Goal: Task Accomplishment & Management: Use online tool/utility

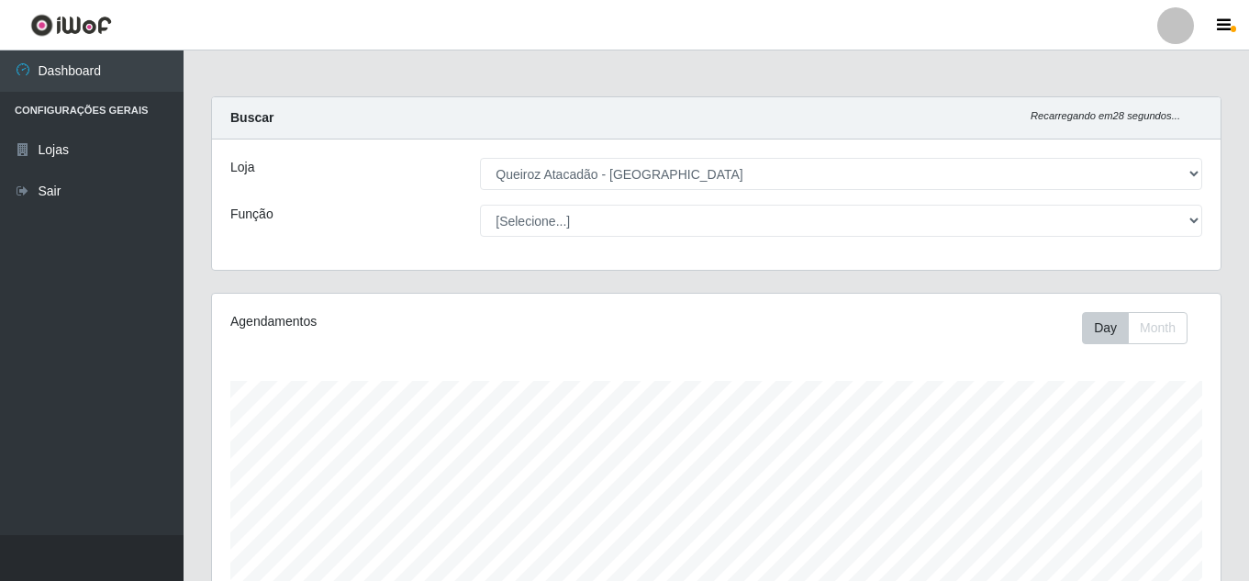
select select "462"
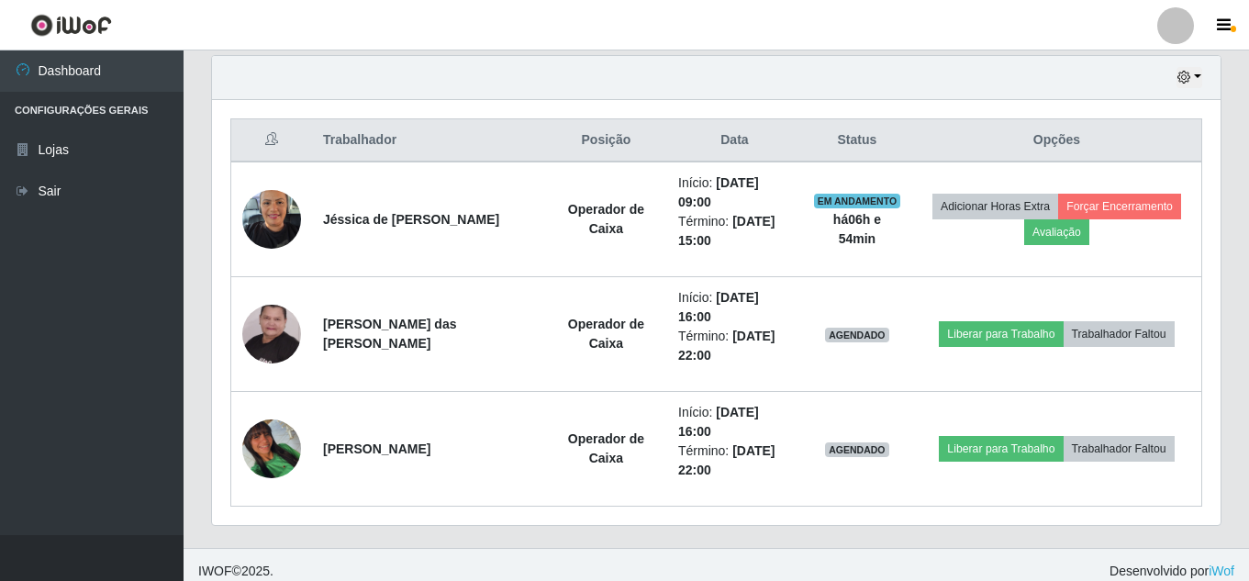
scroll to position [381, 1009]
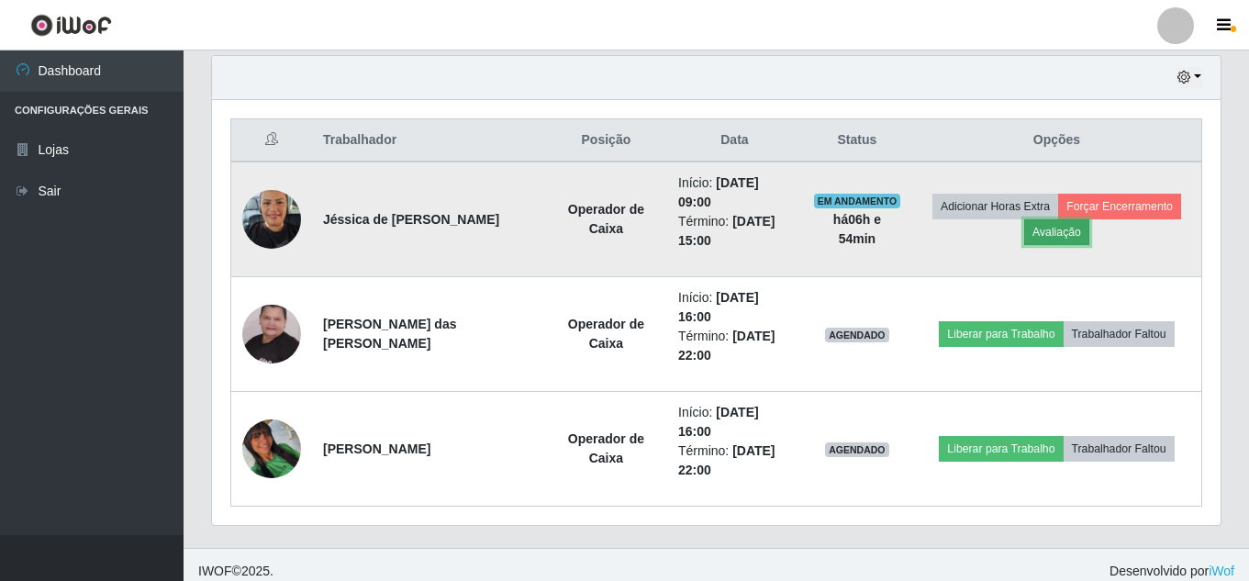
click at [1050, 240] on button "Avaliação" at bounding box center [1056, 232] width 65 height 26
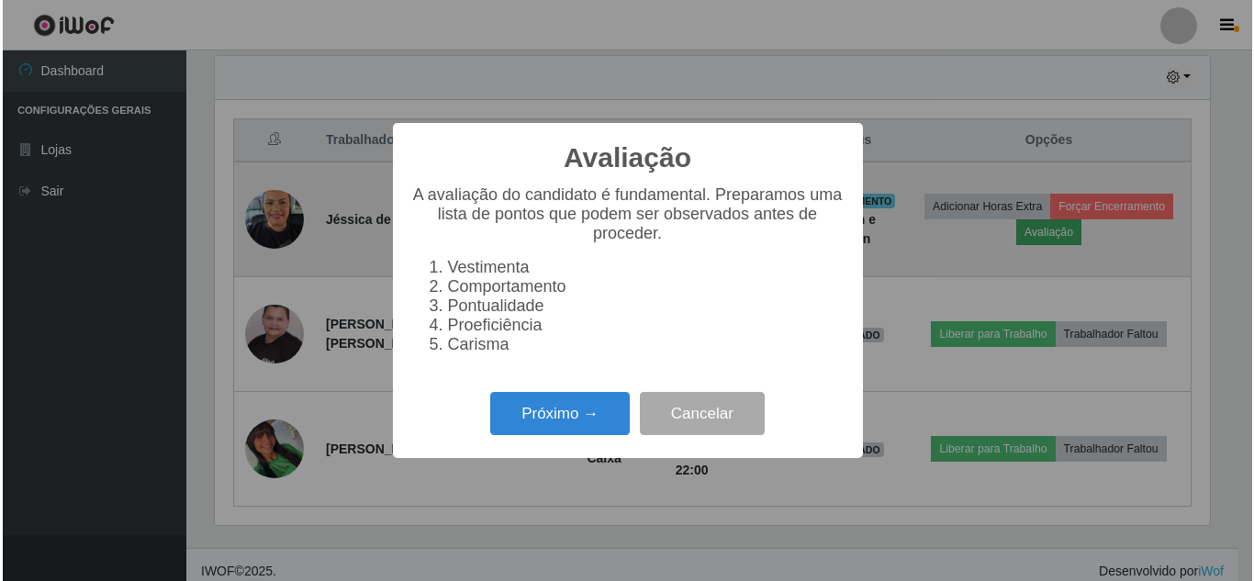
scroll to position [381, 1000]
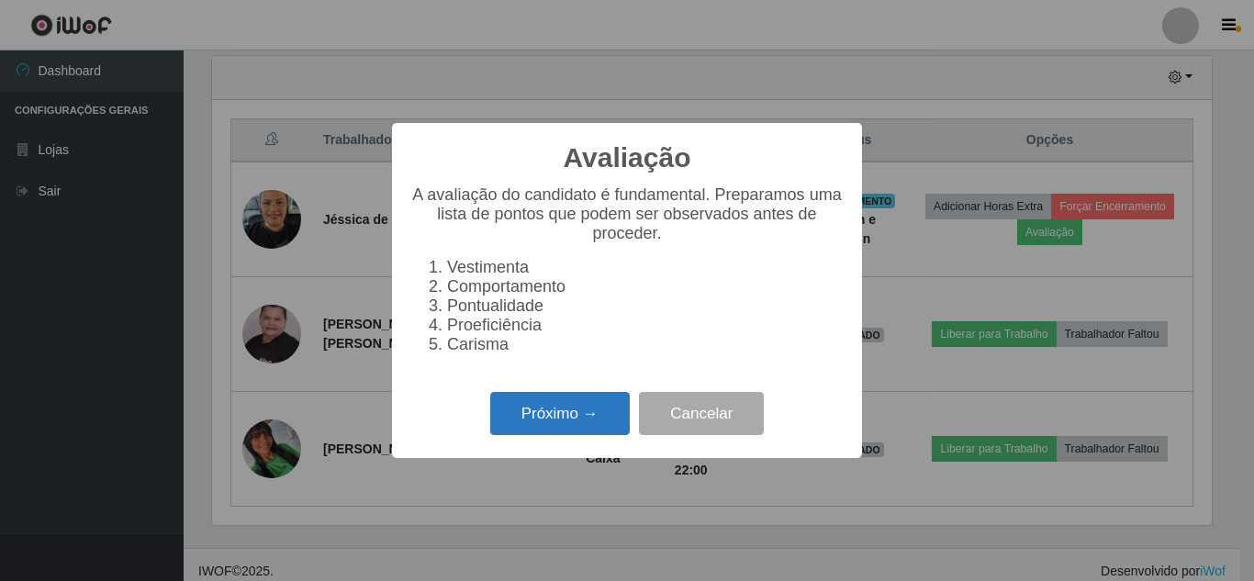
click at [620, 427] on button "Próximo →" at bounding box center [560, 413] width 140 height 43
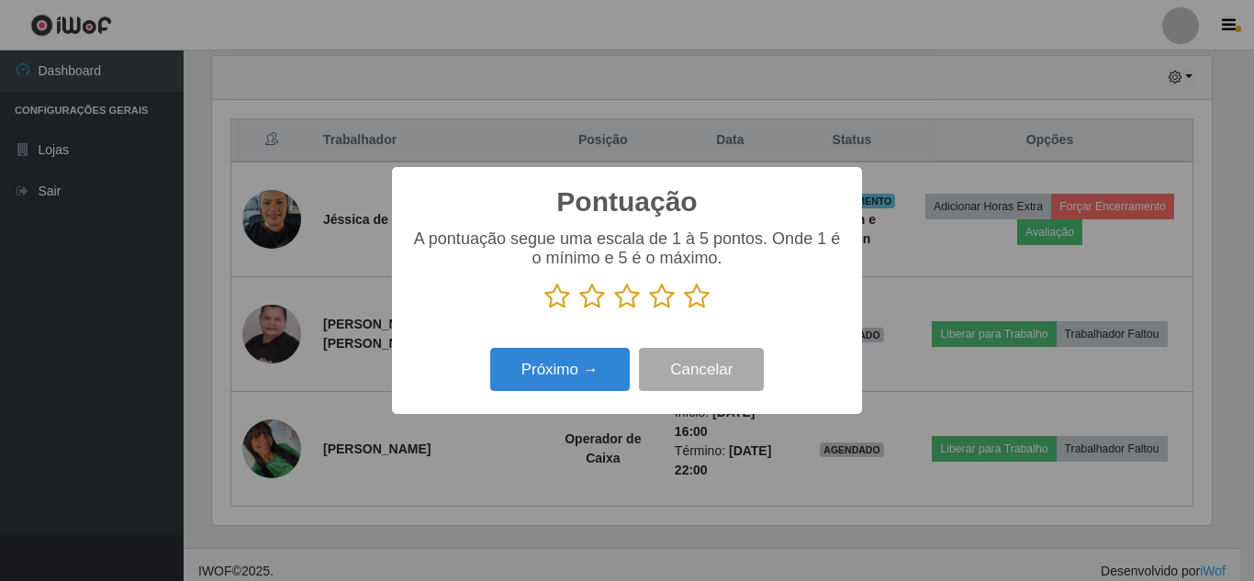
click at [691, 297] on icon at bounding box center [697, 297] width 26 height 28
click at [684, 310] on input "radio" at bounding box center [684, 310] width 0 height 0
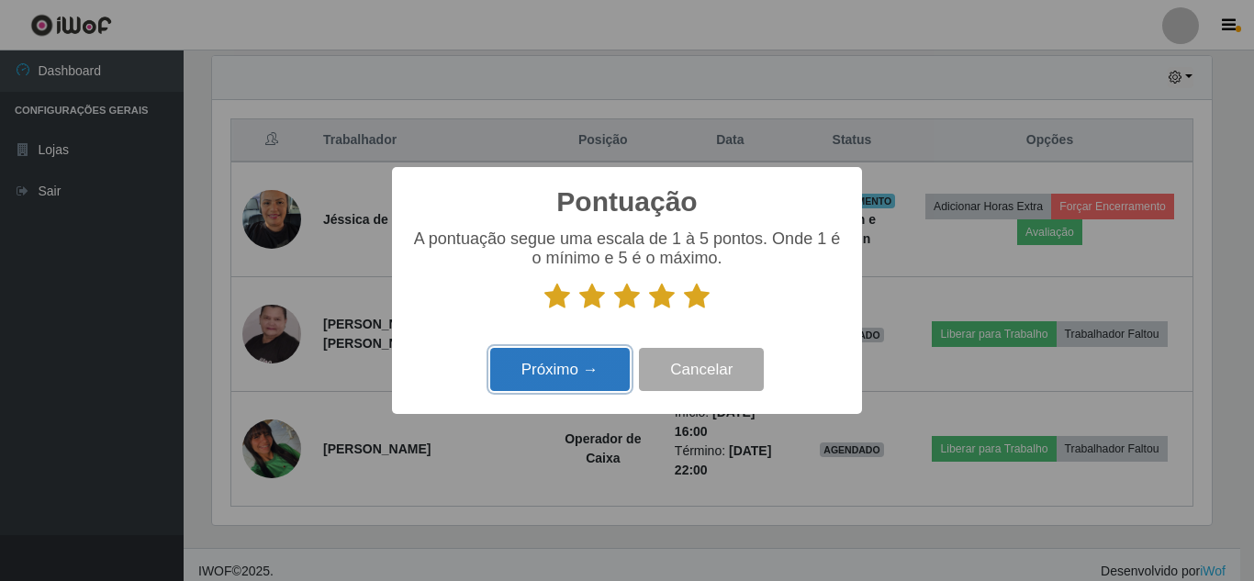
click at [573, 369] on button "Próximo →" at bounding box center [560, 369] width 140 height 43
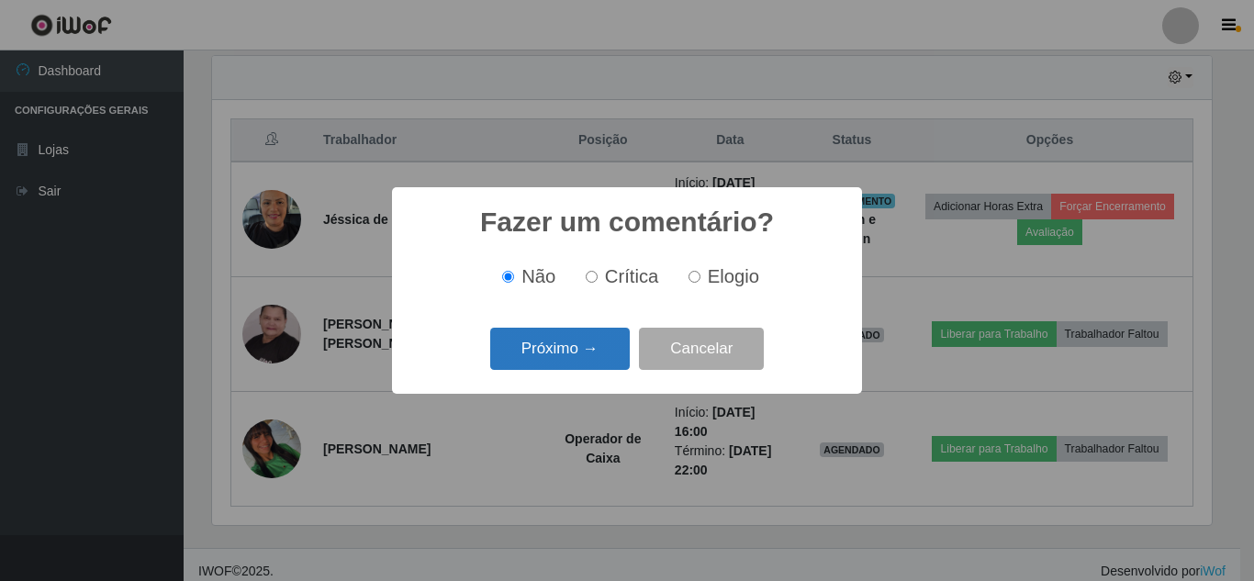
click at [553, 346] on button "Próximo →" at bounding box center [560, 349] width 140 height 43
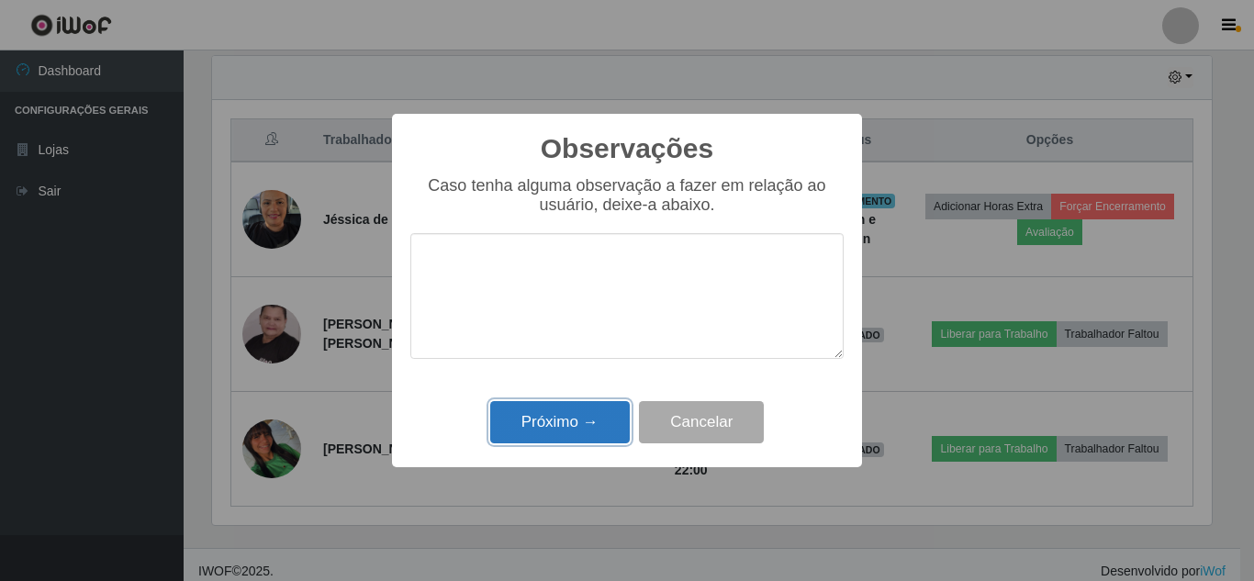
click at [548, 419] on button "Próximo →" at bounding box center [560, 422] width 140 height 43
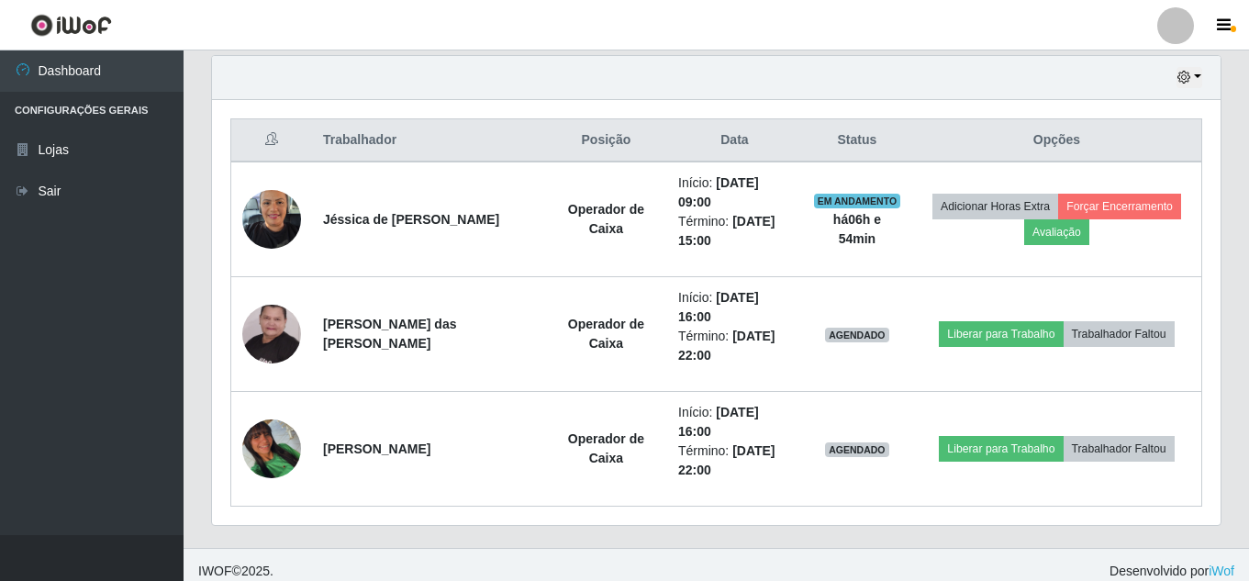
scroll to position [598, 0]
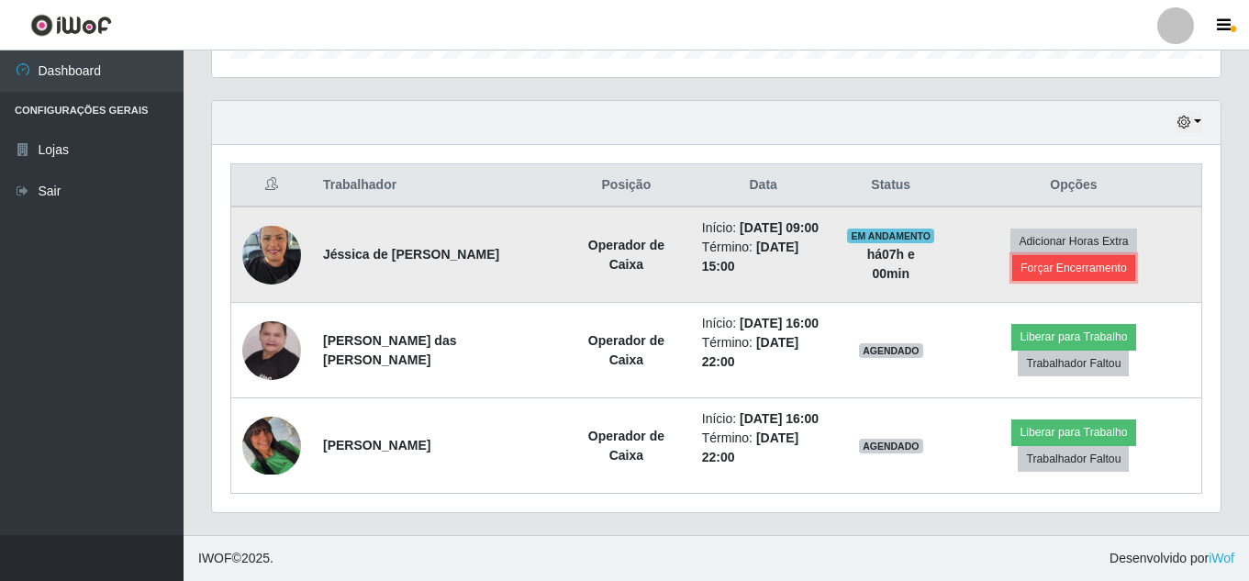
click at [1068, 272] on button "Forçar Encerramento" at bounding box center [1073, 268] width 123 height 26
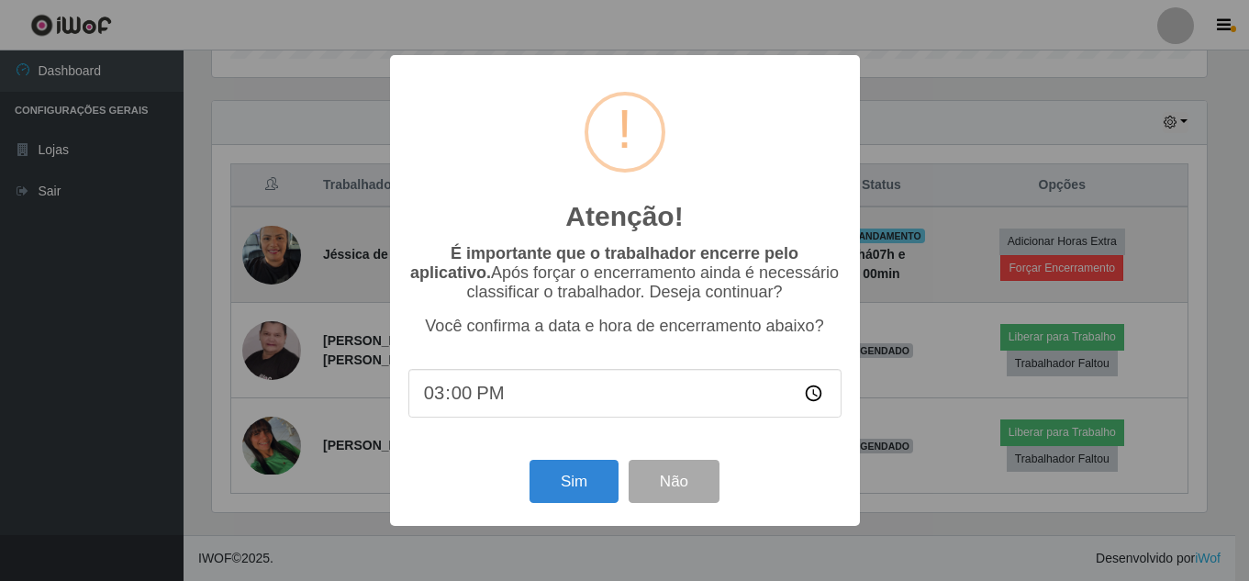
scroll to position [381, 1000]
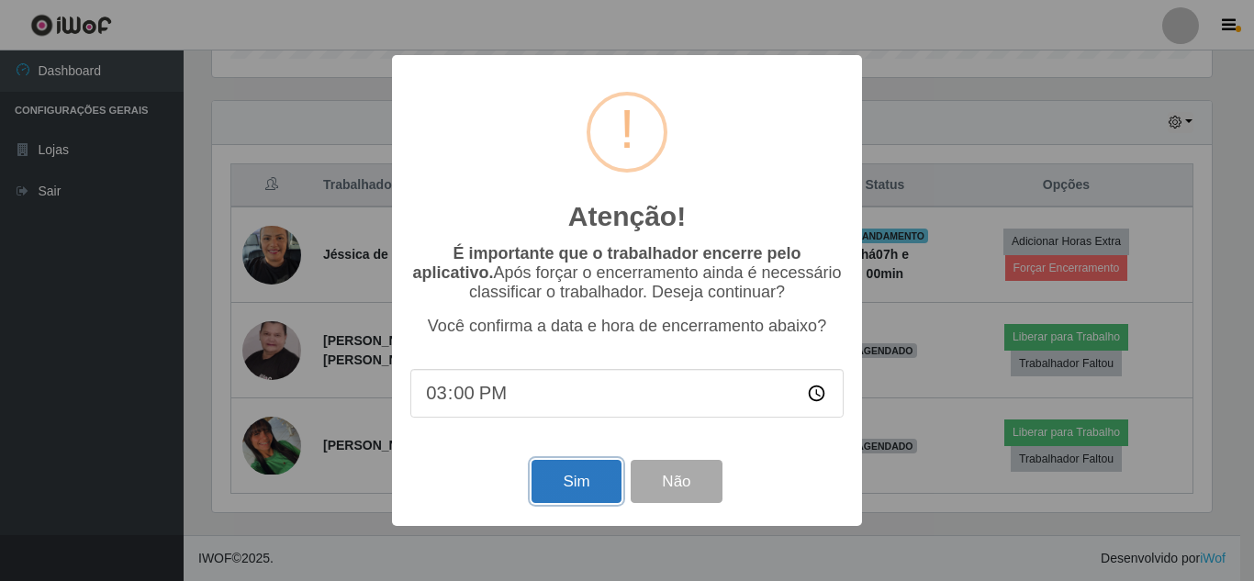
click at [557, 486] on button "Sim" at bounding box center [575, 481] width 89 height 43
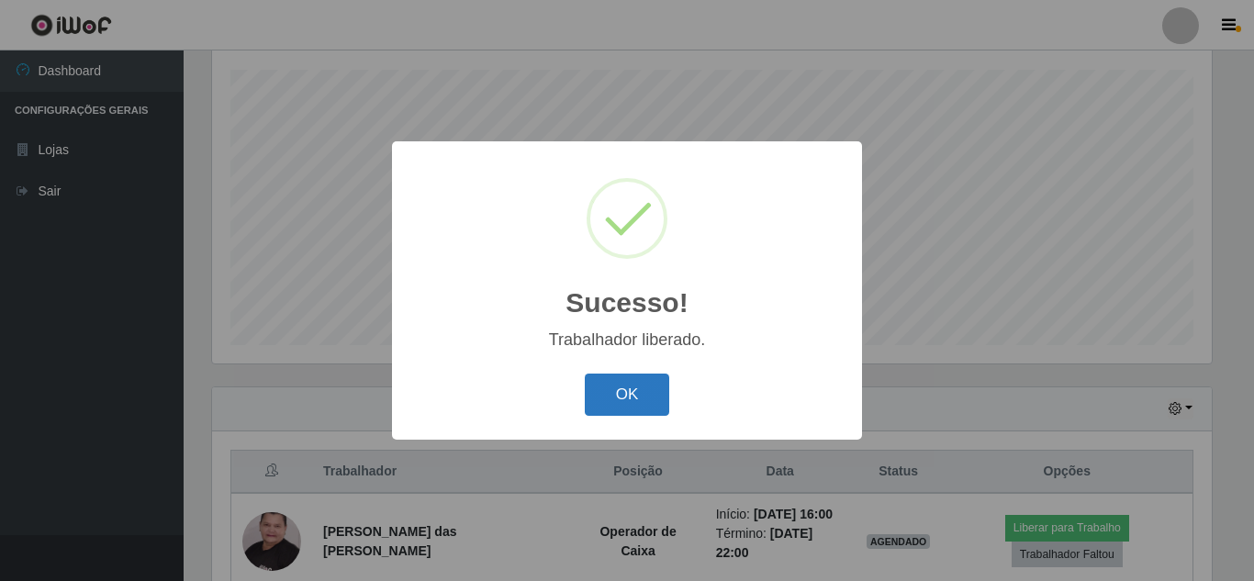
click at [618, 389] on button "OK" at bounding box center [627, 395] width 85 height 43
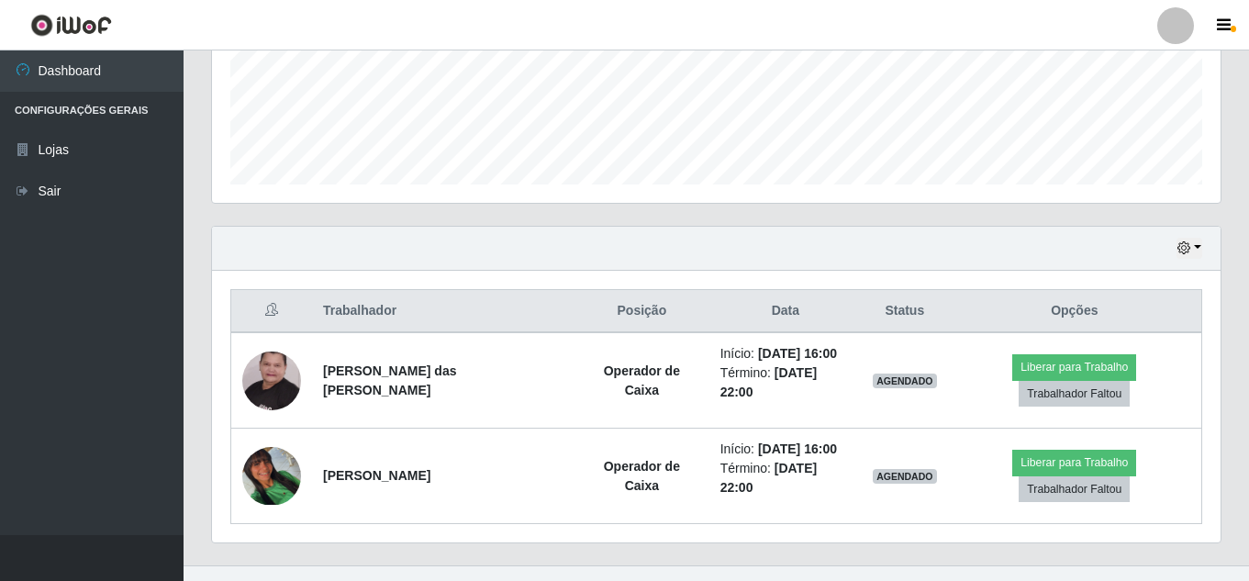
scroll to position [475, 0]
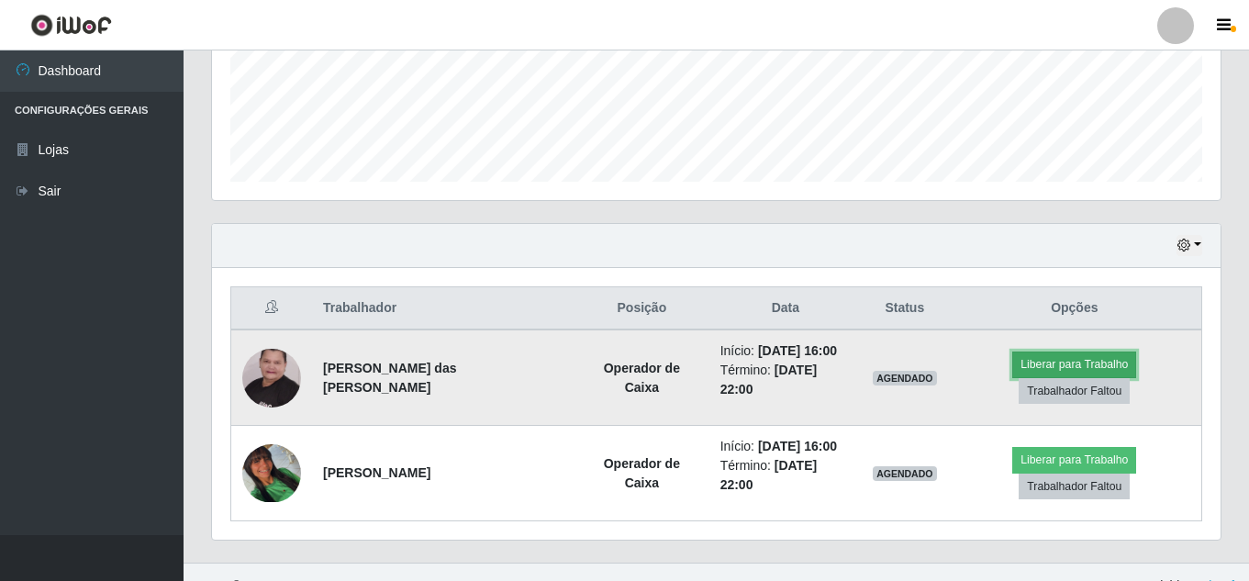
click at [1012, 364] on button "Liberar para Trabalho" at bounding box center [1074, 365] width 124 height 26
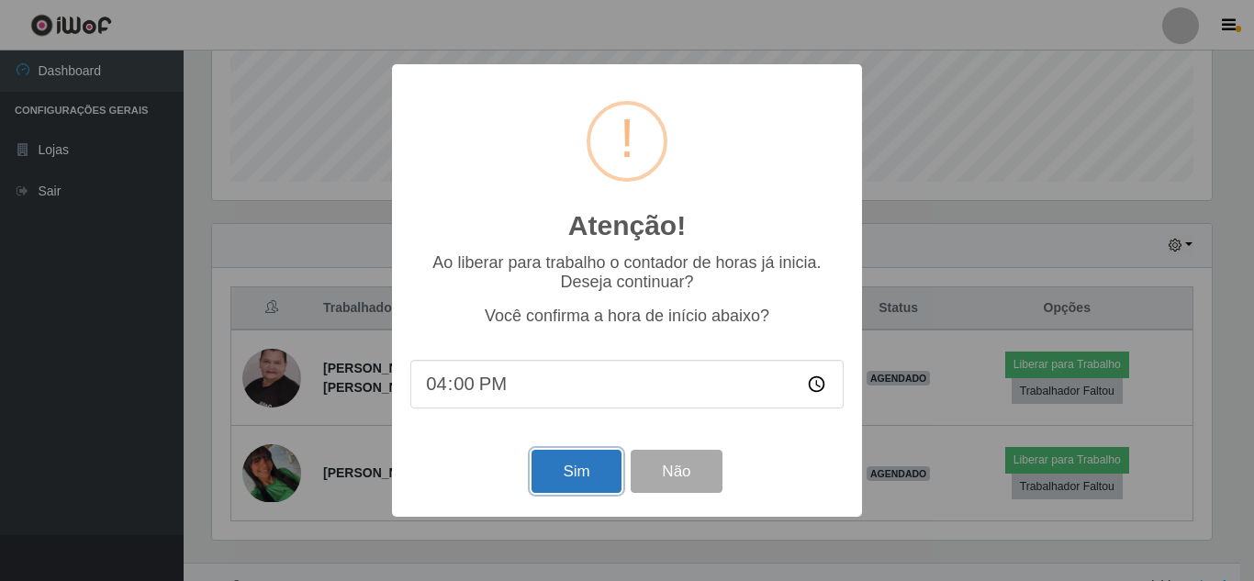
click at [594, 485] on button "Sim" at bounding box center [575, 471] width 89 height 43
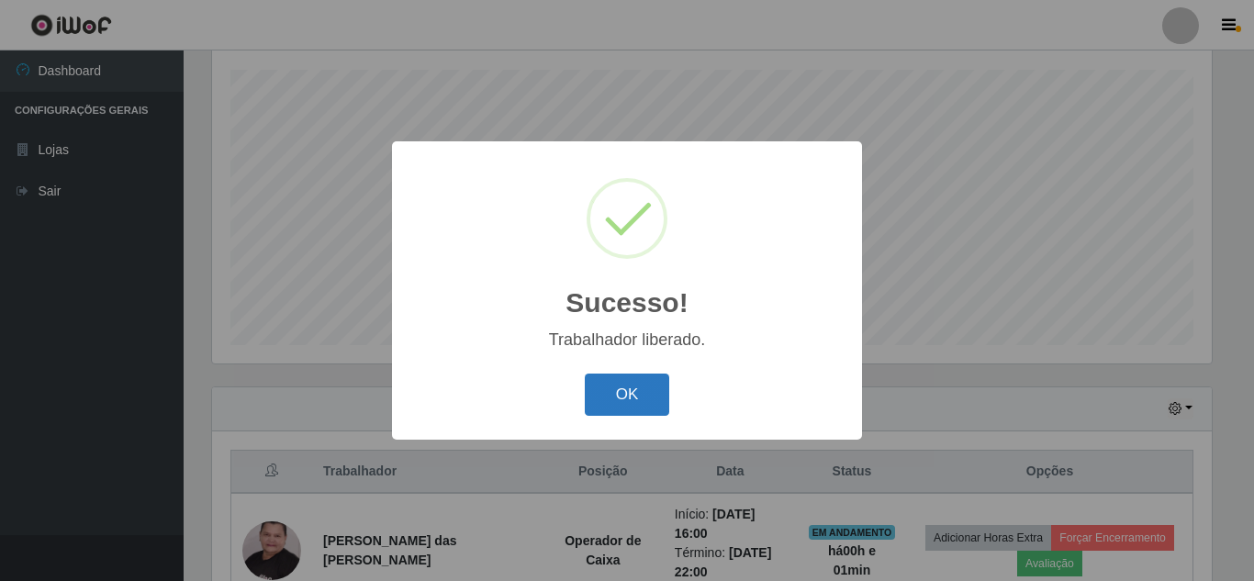
click at [647, 394] on button "OK" at bounding box center [627, 395] width 85 height 43
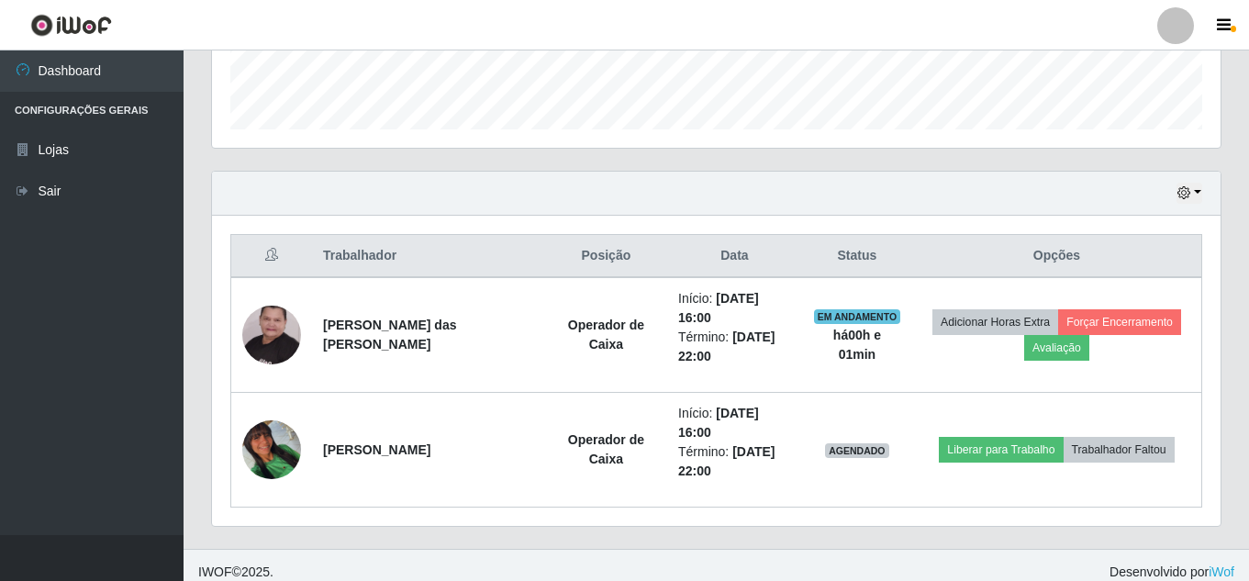
scroll to position [541, 0]
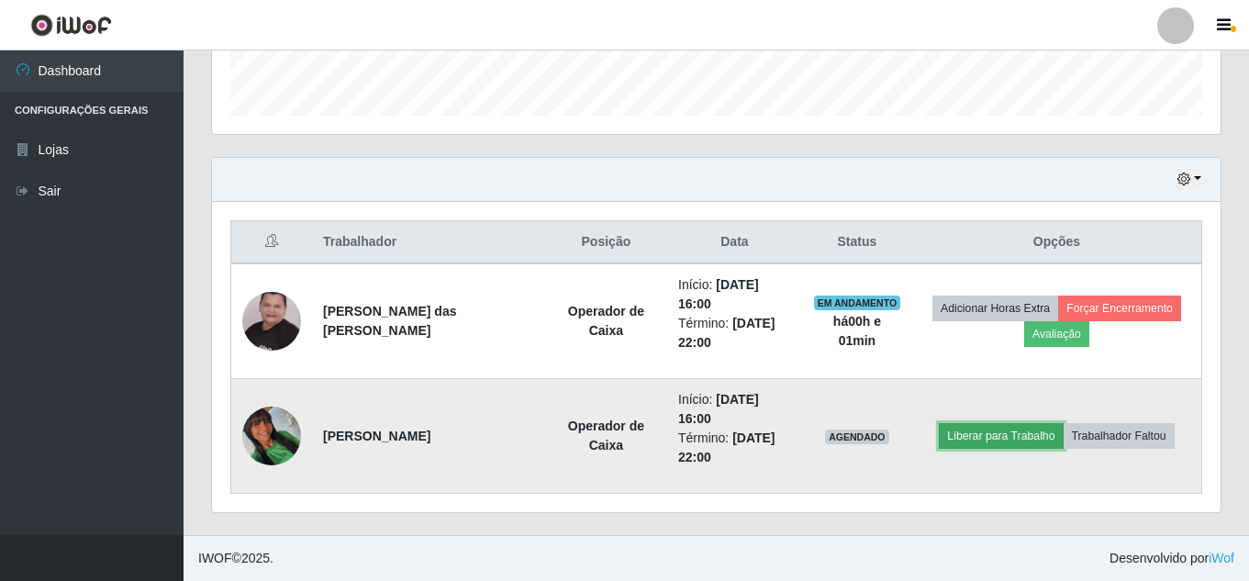
click at [1026, 434] on button "Liberar para Trabalho" at bounding box center [1001, 436] width 124 height 26
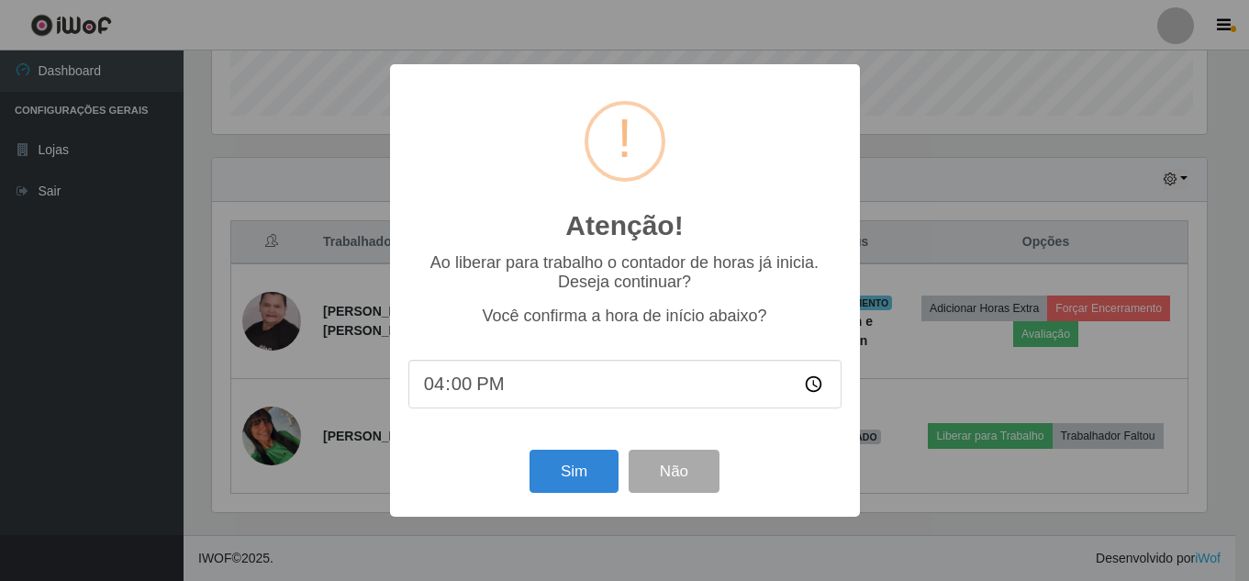
scroll to position [381, 1000]
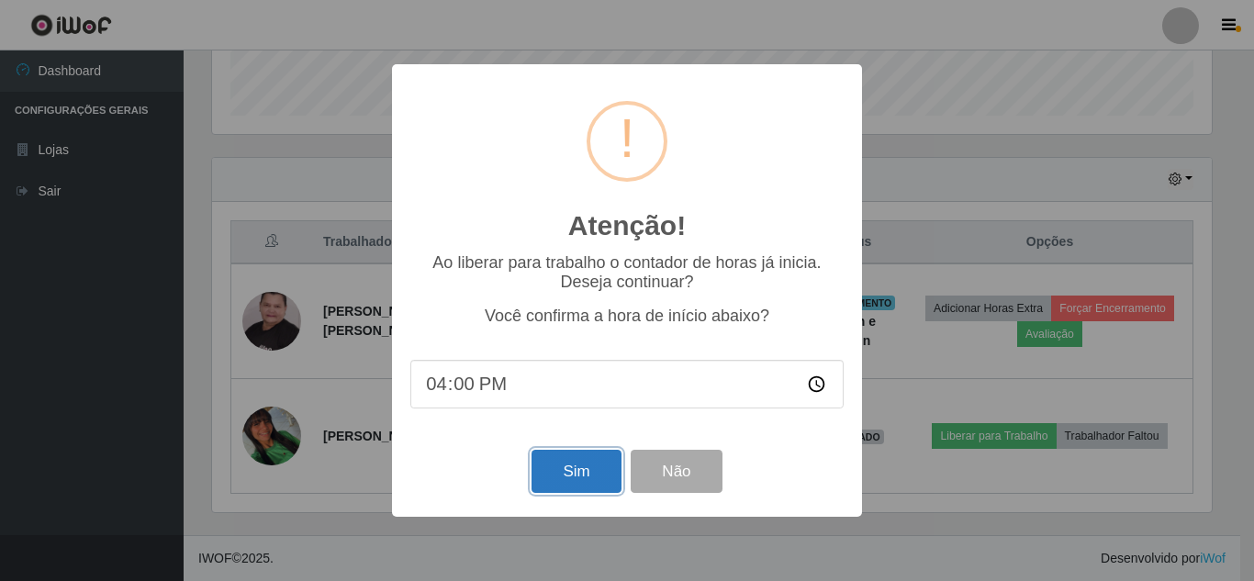
click at [587, 469] on button "Sim" at bounding box center [575, 471] width 89 height 43
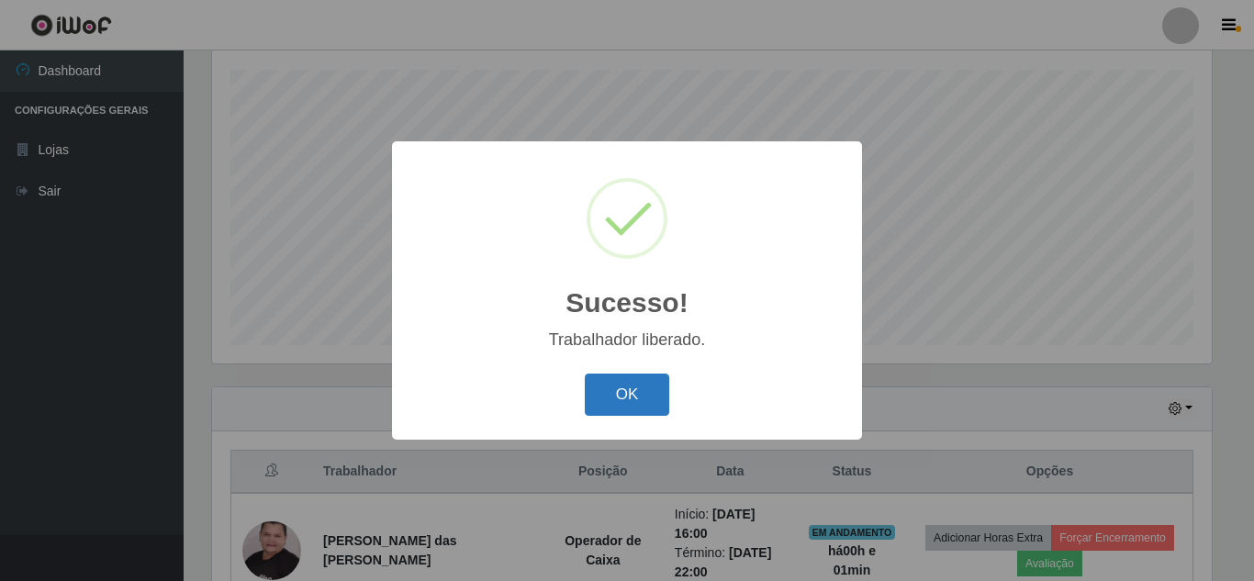
click at [616, 395] on button "OK" at bounding box center [627, 395] width 85 height 43
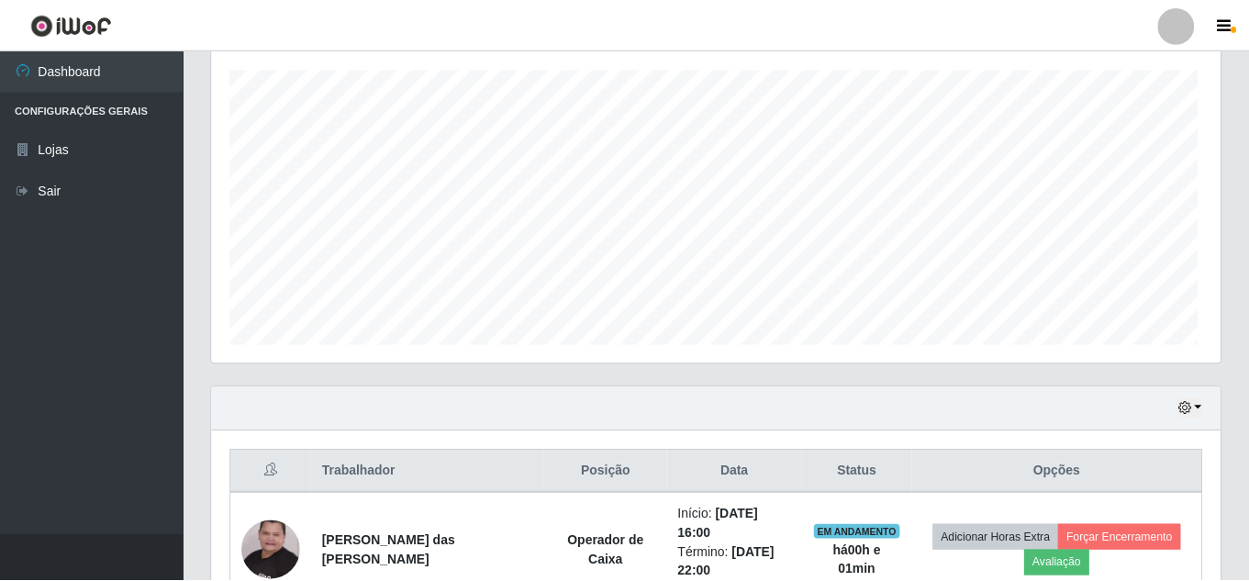
scroll to position [381, 1009]
